Goal: Task Accomplishment & Management: Manage account settings

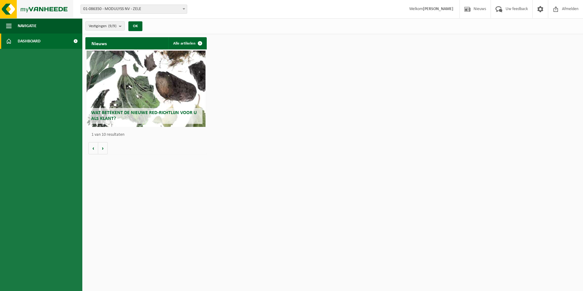
click at [59, 8] on img at bounding box center [36, 9] width 73 height 18
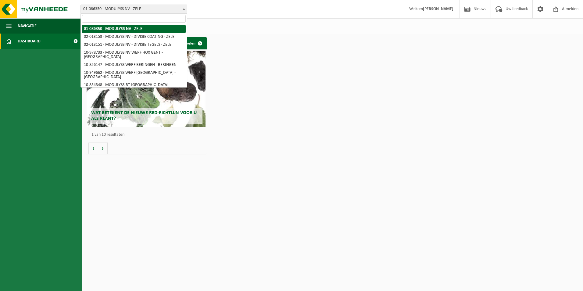
click at [151, 10] on span "01-086350 - MODULYSS NV - ZELE" at bounding box center [134, 9] width 106 height 9
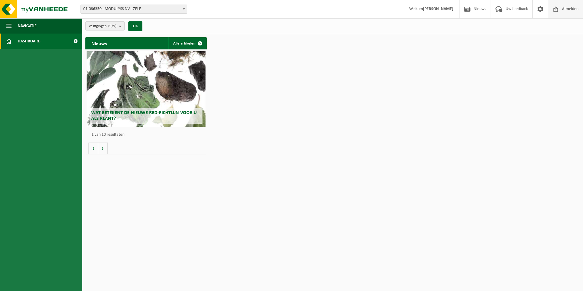
click at [567, 9] on span "Afmelden" at bounding box center [570, 9] width 20 height 18
